Goal: Task Accomplishment & Management: Manage account settings

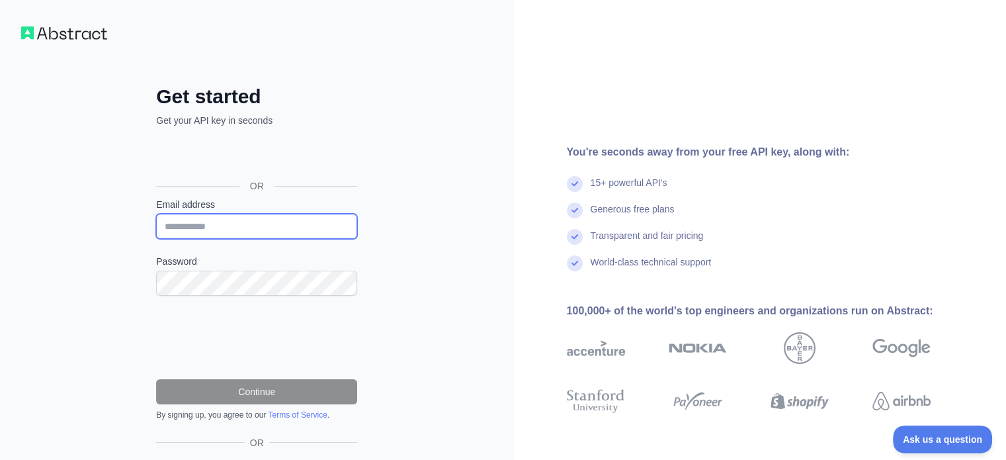
click at [255, 238] on input "Email address" at bounding box center [256, 226] width 201 height 25
type input "**********"
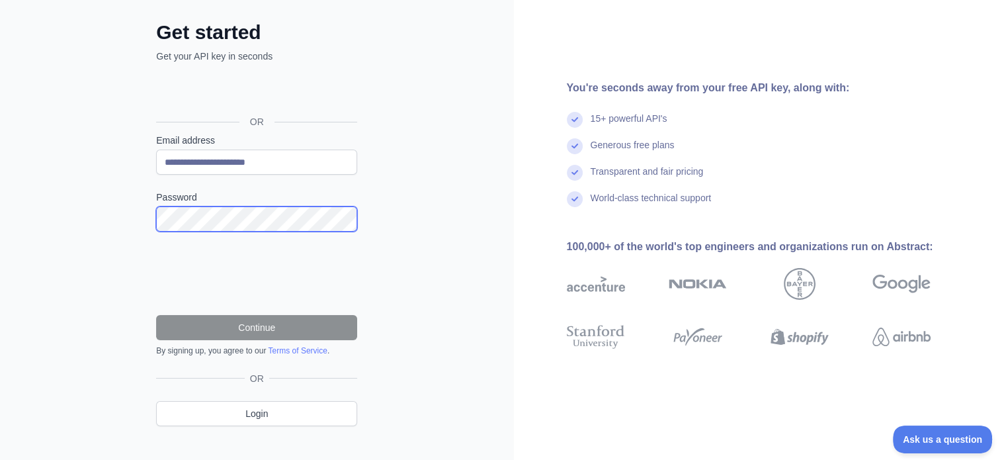
scroll to position [81, 0]
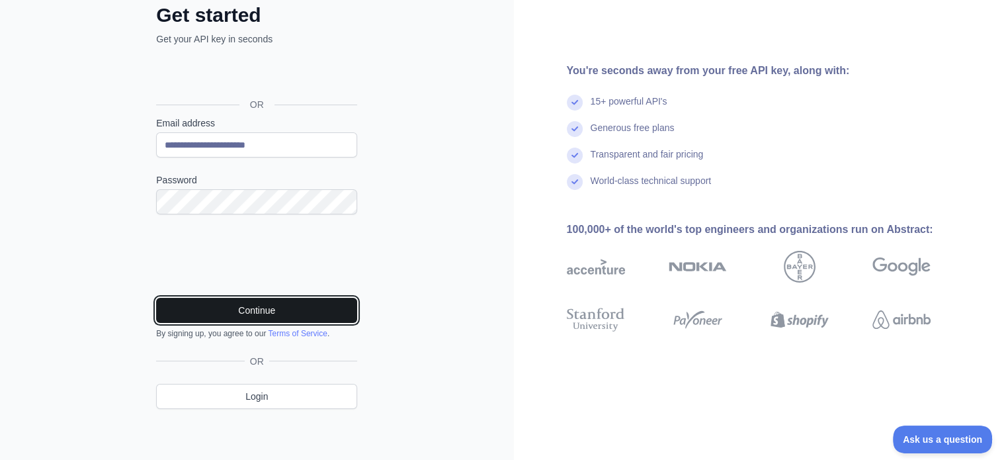
click at [288, 314] on button "Continue" at bounding box center [256, 310] width 201 height 25
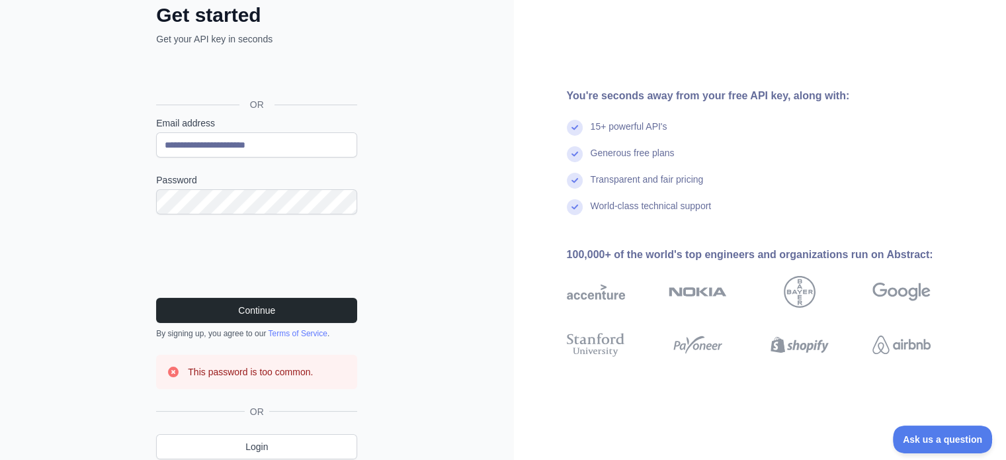
click at [407, 277] on div "**********" at bounding box center [257, 215] width 514 height 593
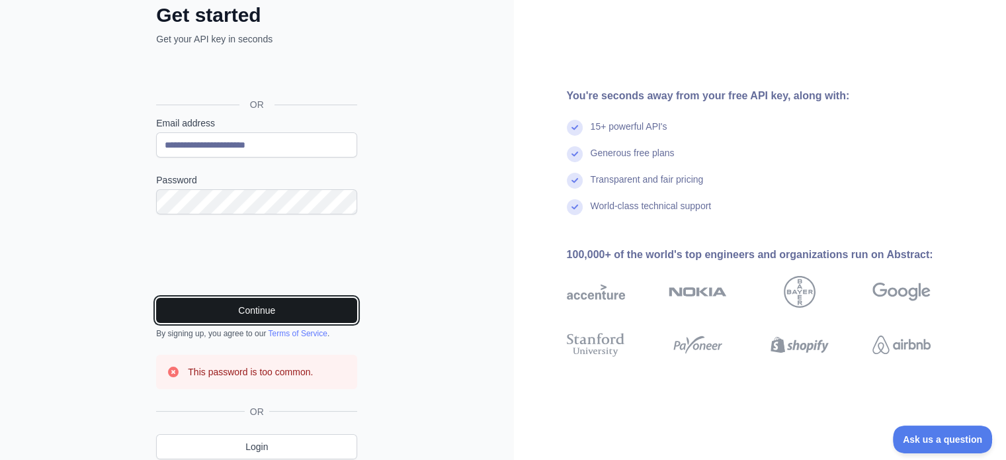
click at [347, 306] on button "Continue" at bounding box center [256, 310] width 201 height 25
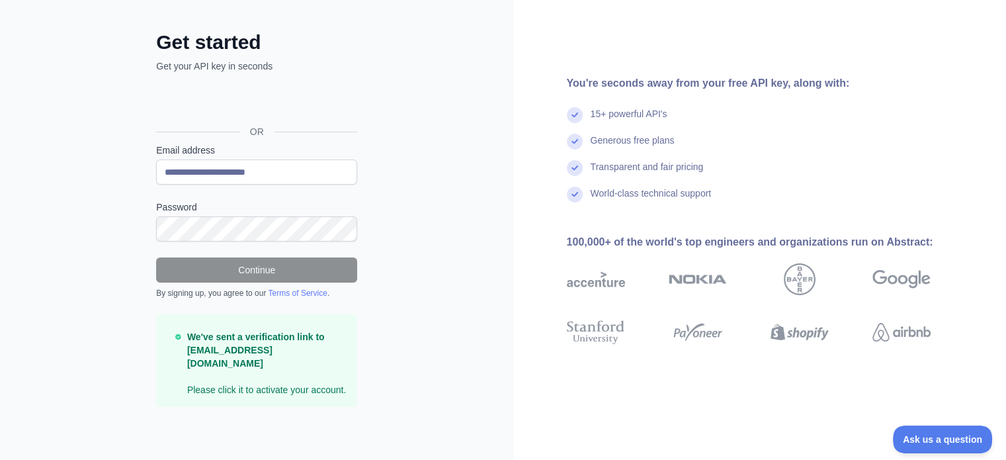
scroll to position [39, 0]
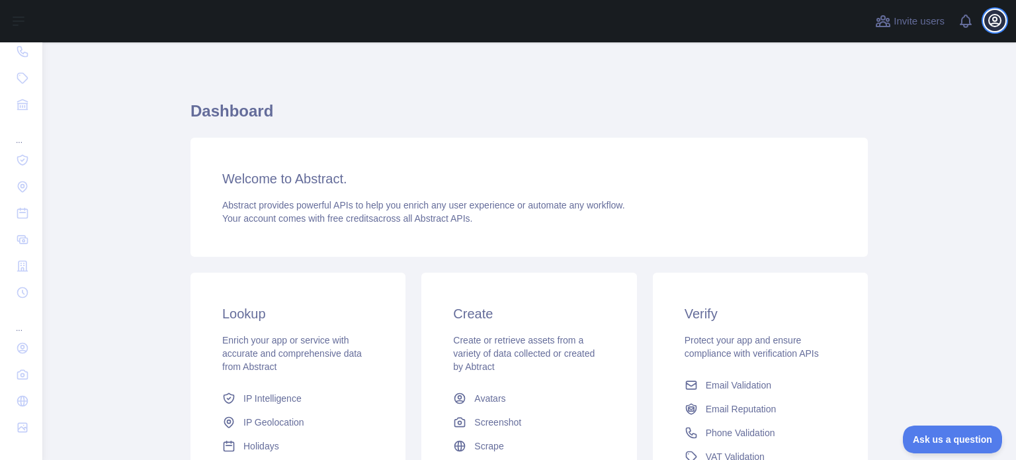
click at [992, 23] on icon "button" at bounding box center [995, 21] width 12 height 12
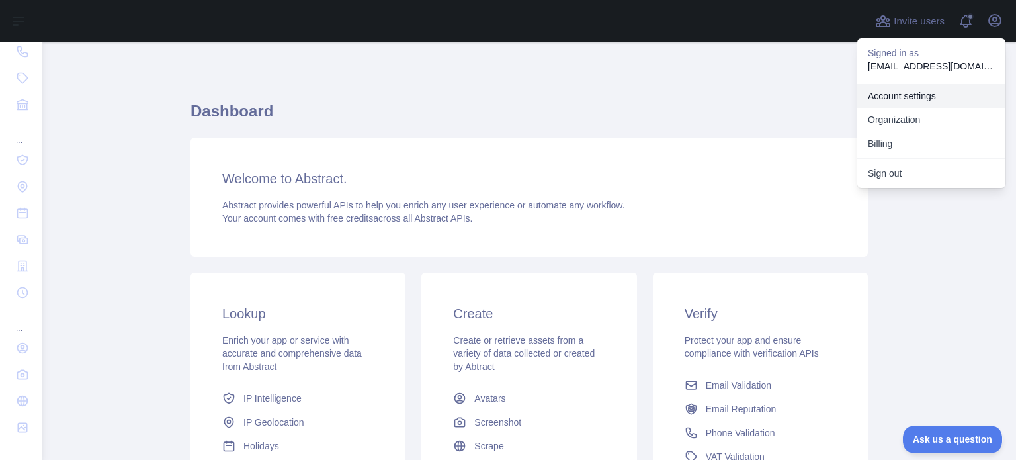
click at [919, 90] on link "Account settings" at bounding box center [931, 96] width 148 height 24
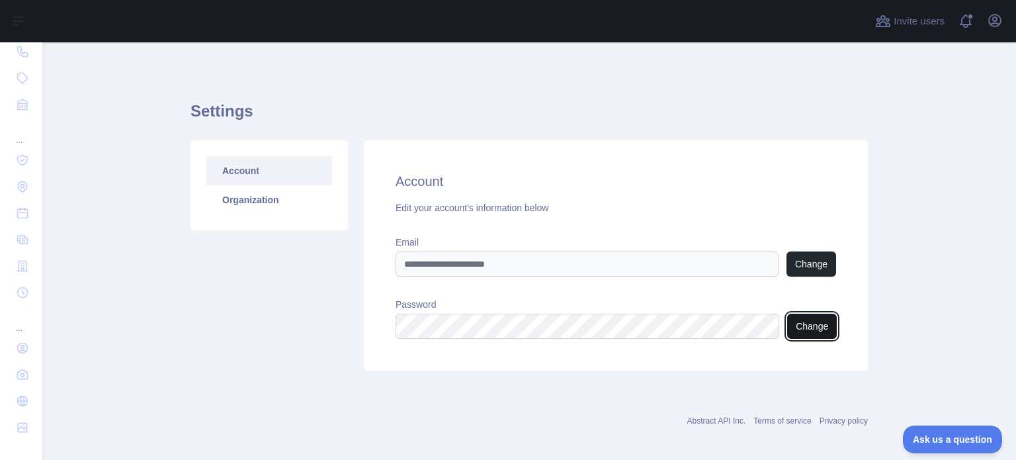
click at [801, 328] on button "Change" at bounding box center [812, 326] width 50 height 25
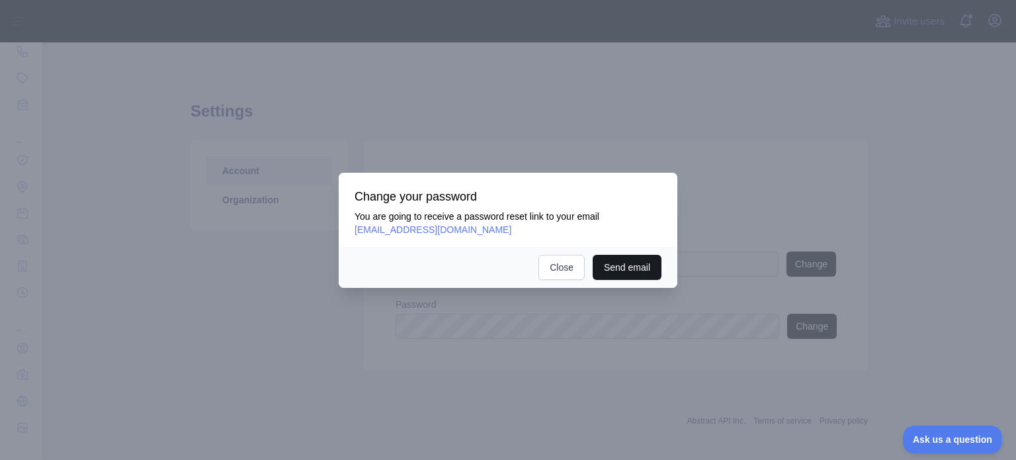
click at [656, 269] on button "Send email" at bounding box center [627, 267] width 69 height 25
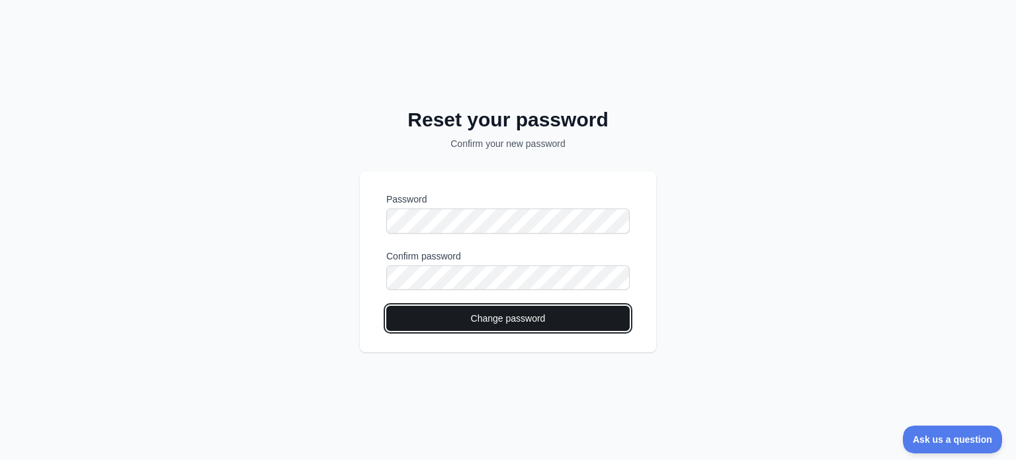
click at [479, 323] on button "Change password" at bounding box center [507, 318] width 243 height 25
